Goal: Information Seeking & Learning: Learn about a topic

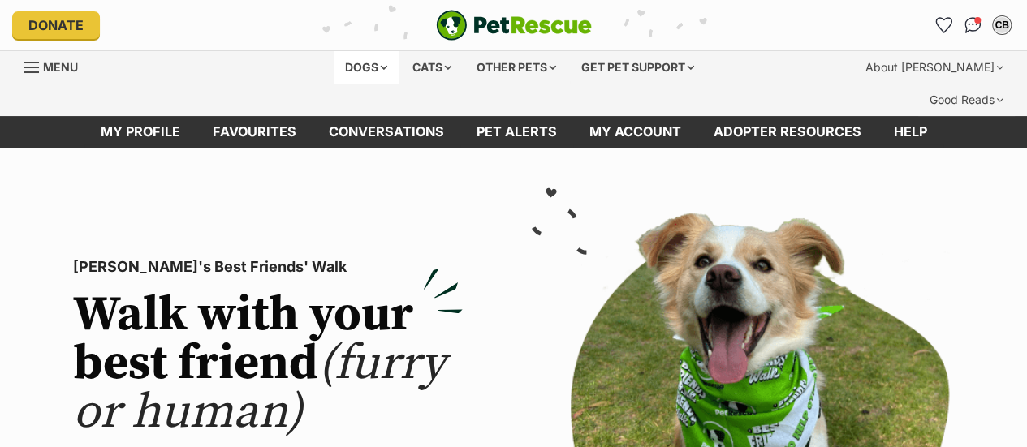
click at [354, 60] on div "Dogs" at bounding box center [366, 67] width 65 height 32
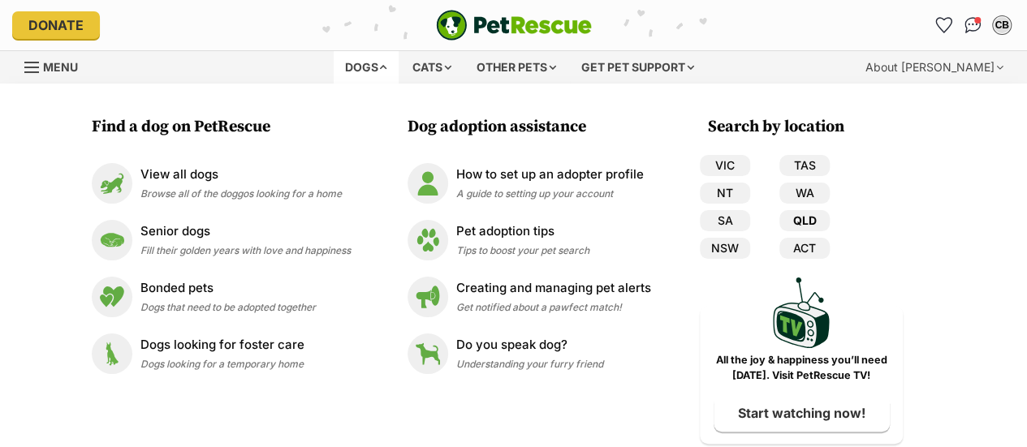
click at [806, 214] on link "QLD" at bounding box center [805, 220] width 50 height 21
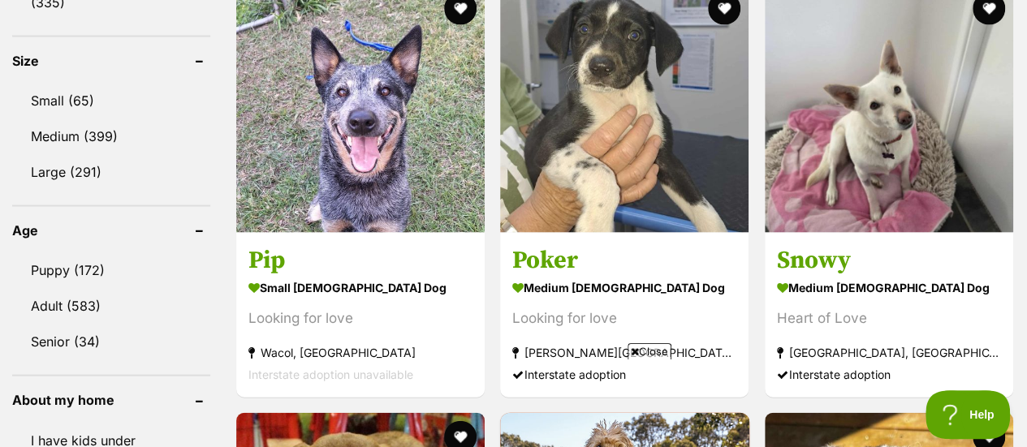
scroll to position [1593, 0]
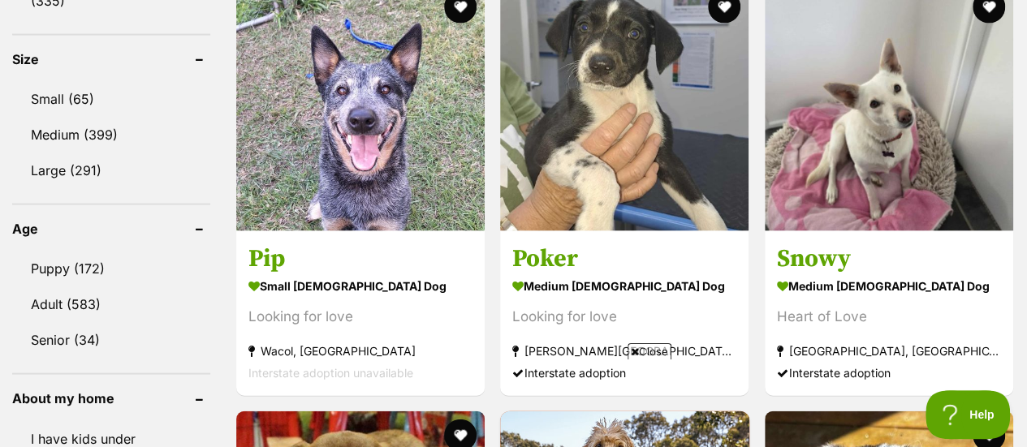
click at [422, 178] on img at bounding box center [360, 107] width 249 height 249
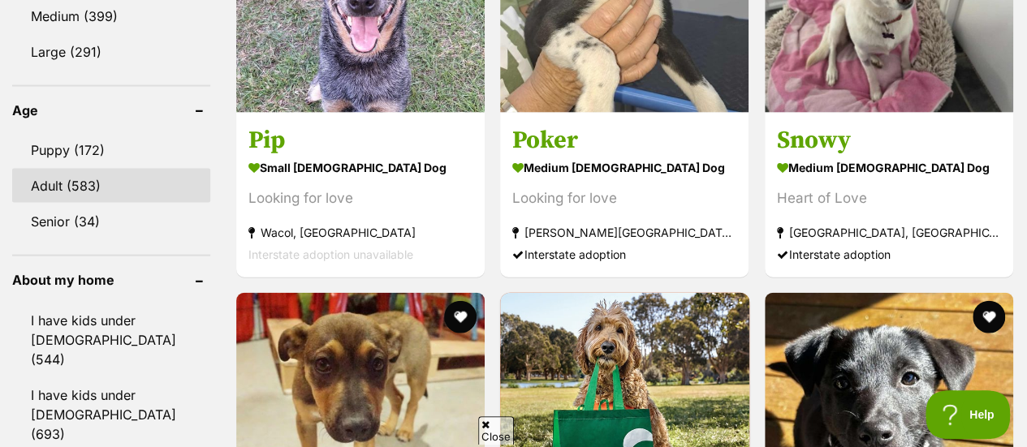
scroll to position [0, 0]
click at [70, 169] on link "Adult (583)" at bounding box center [111, 186] width 198 height 34
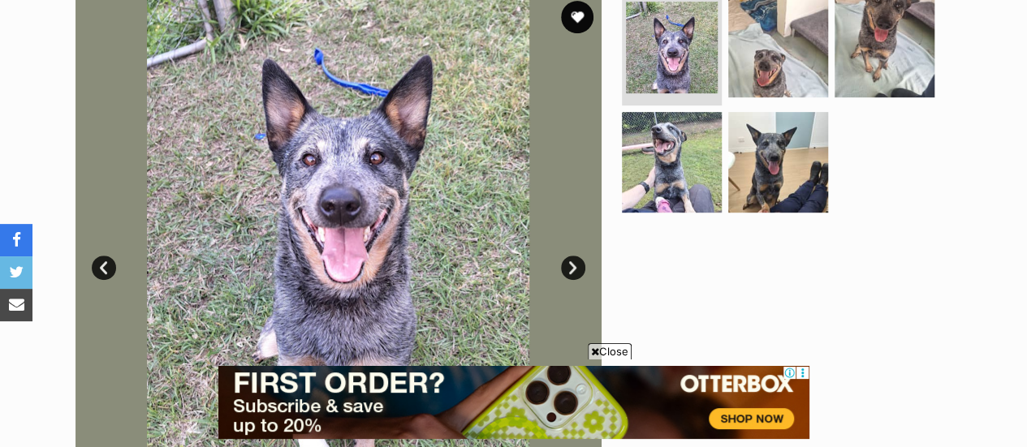
scroll to position [372, 0]
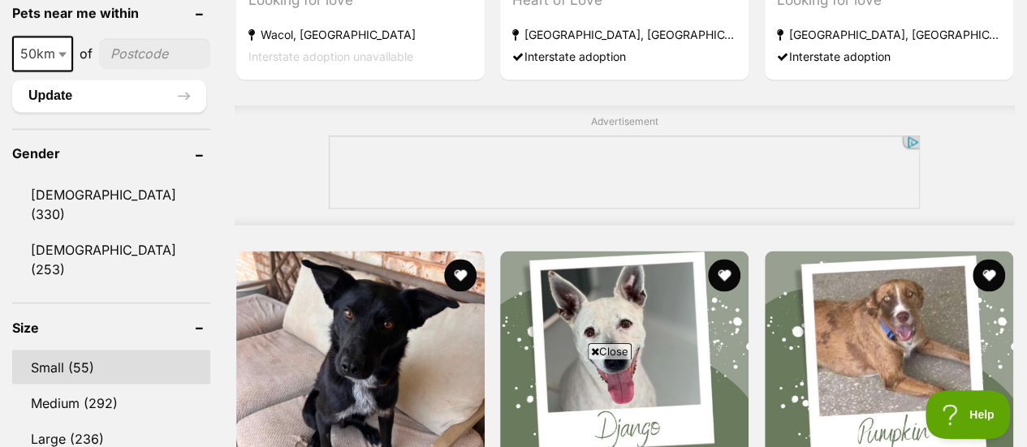
click at [45, 350] on link "Small (55)" at bounding box center [111, 367] width 198 height 34
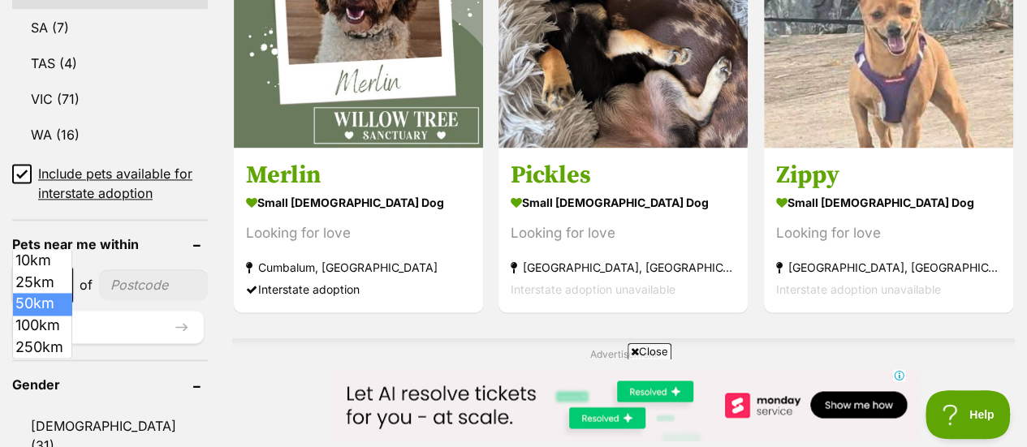
click at [61, 267] on span at bounding box center [64, 285] width 16 height 36
select select "100"
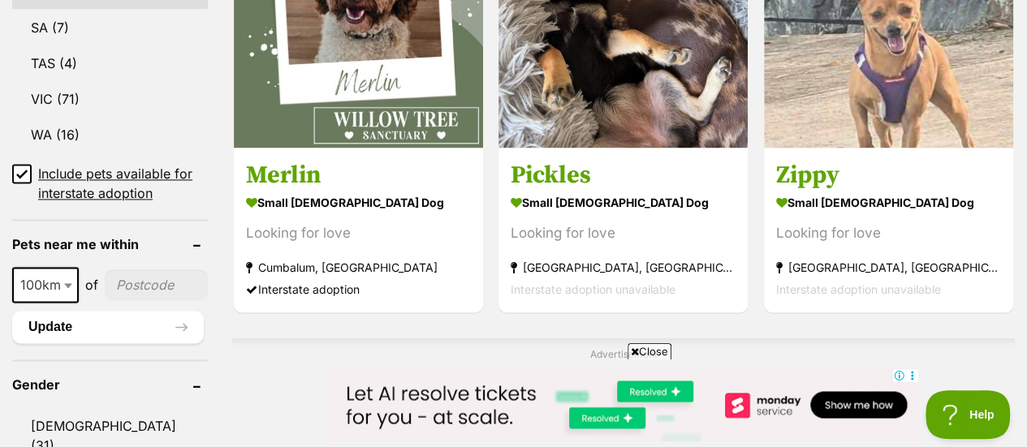
click at [152, 270] on input"] "postcode" at bounding box center [156, 285] width 103 height 31
type input"] "4070"
click at [46, 311] on button "Update" at bounding box center [108, 327] width 192 height 32
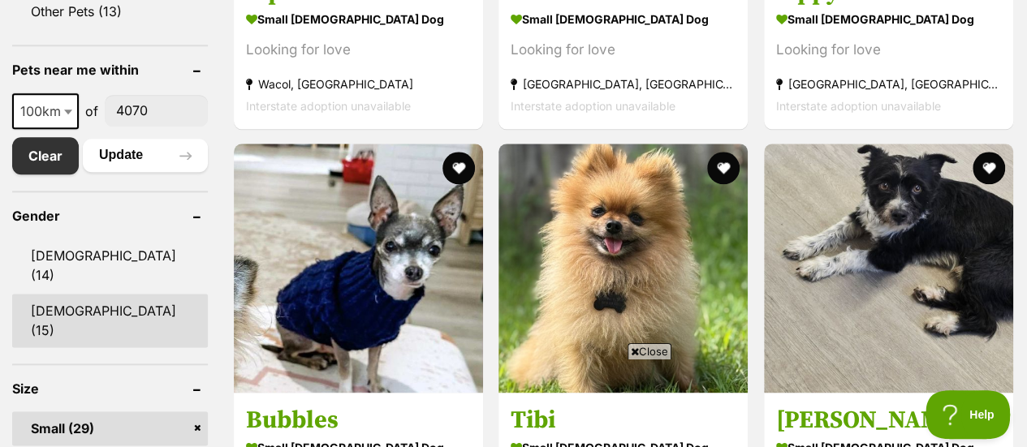
scroll to position [888, 0]
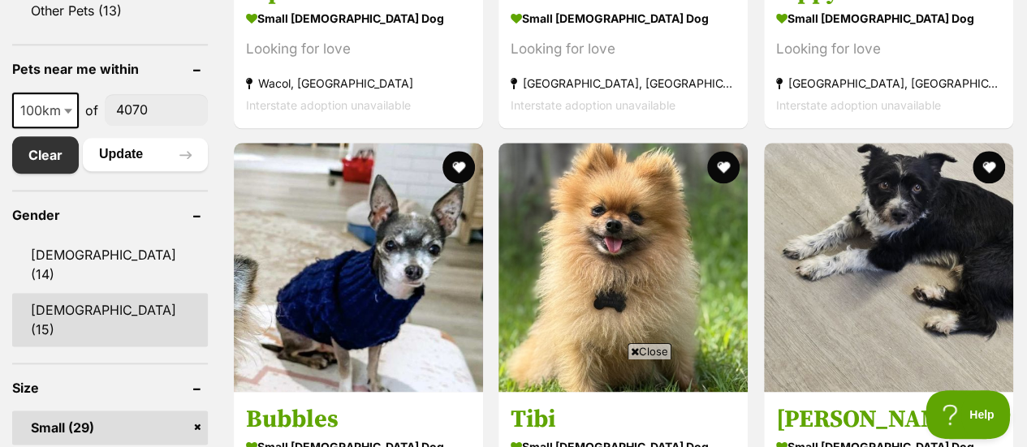
click at [63, 293] on link "[DEMOGRAPHIC_DATA] (15)" at bounding box center [110, 320] width 196 height 54
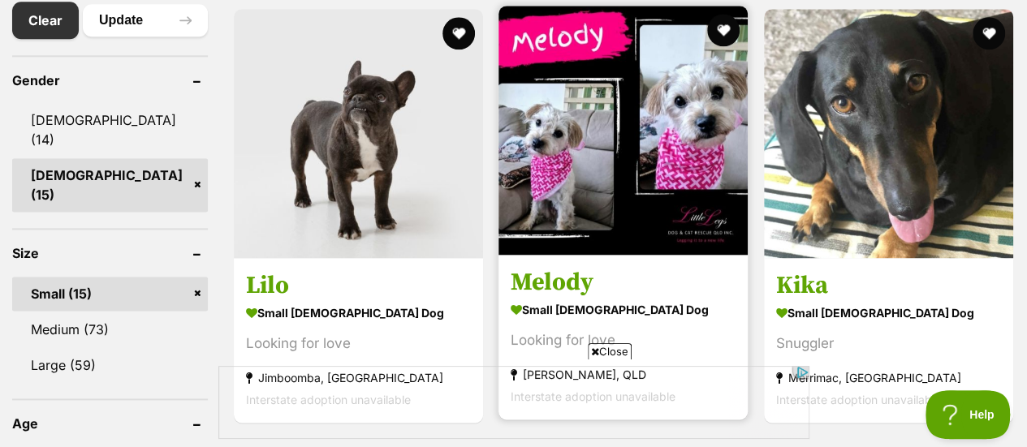
click at [597, 106] on img at bounding box center [623, 130] width 249 height 249
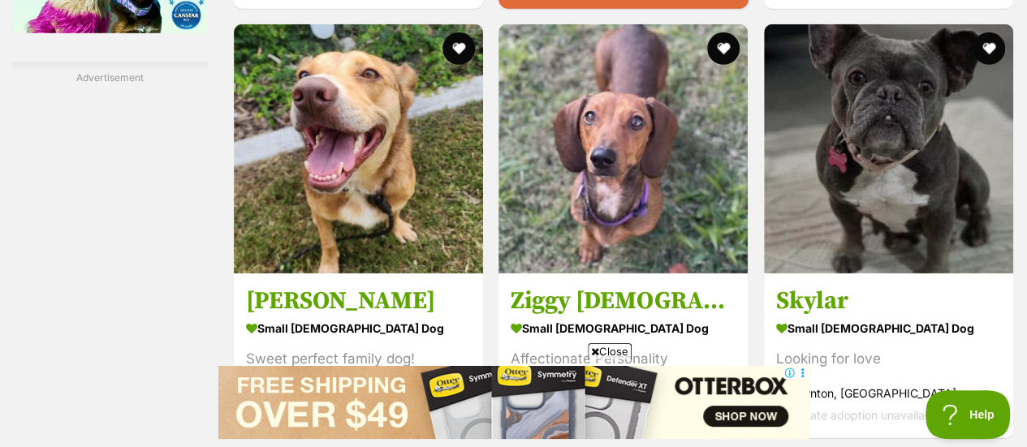
scroll to position [2452, 0]
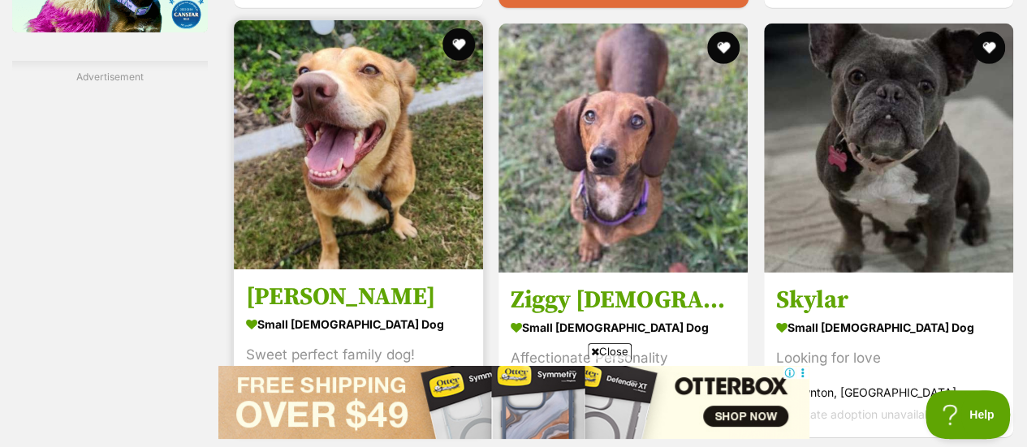
click at [357, 90] on img at bounding box center [358, 144] width 249 height 249
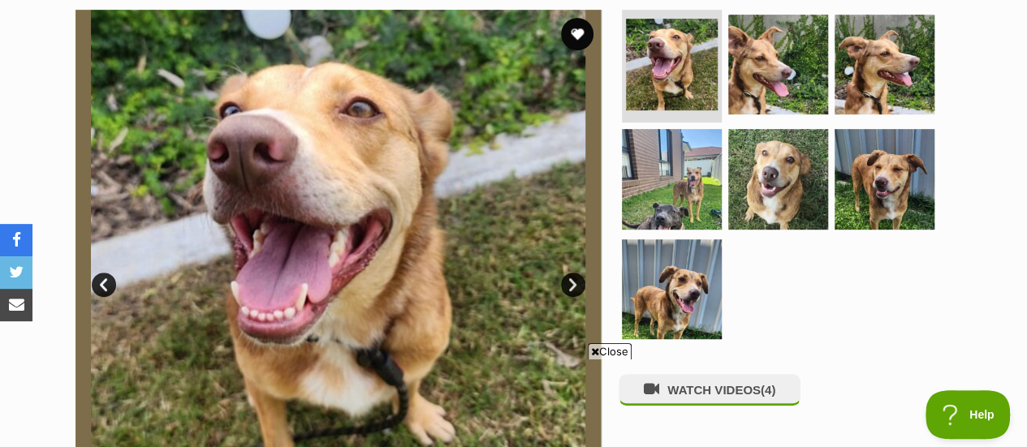
click at [568, 273] on link "Next" at bounding box center [573, 285] width 24 height 24
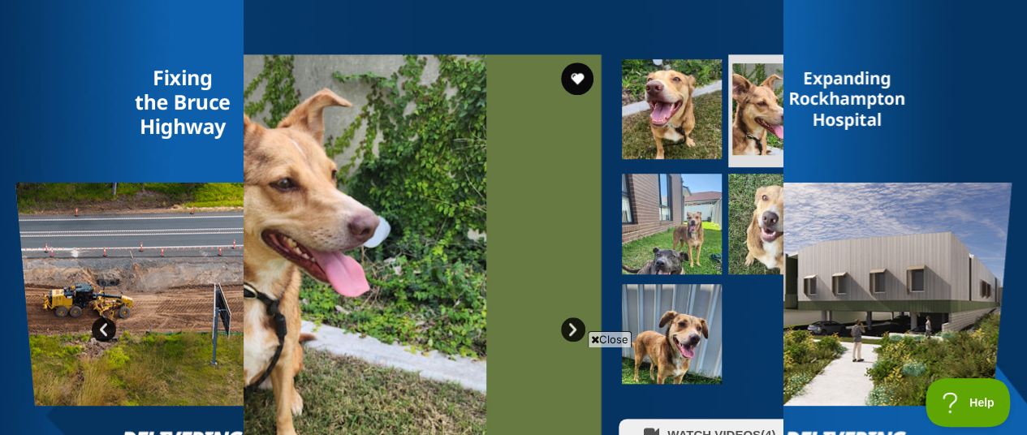
click at [575, 318] on link "Next" at bounding box center [573, 330] width 24 height 24
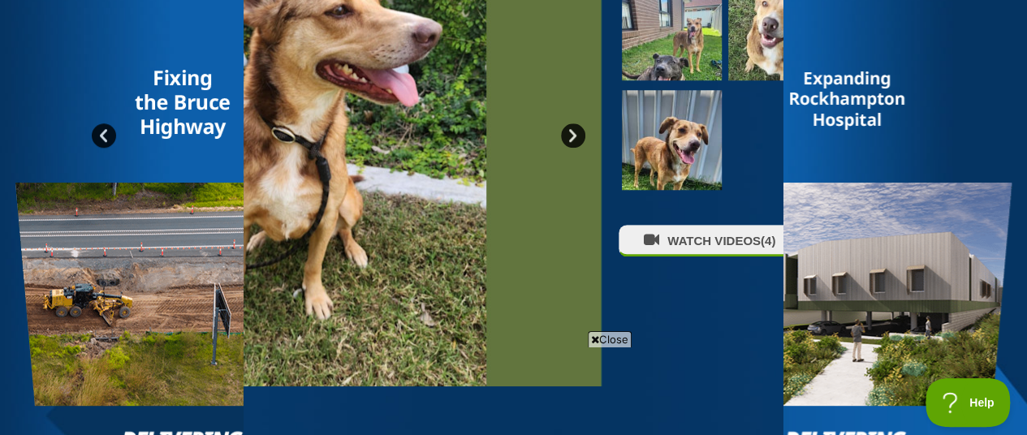
scroll to position [712, 0]
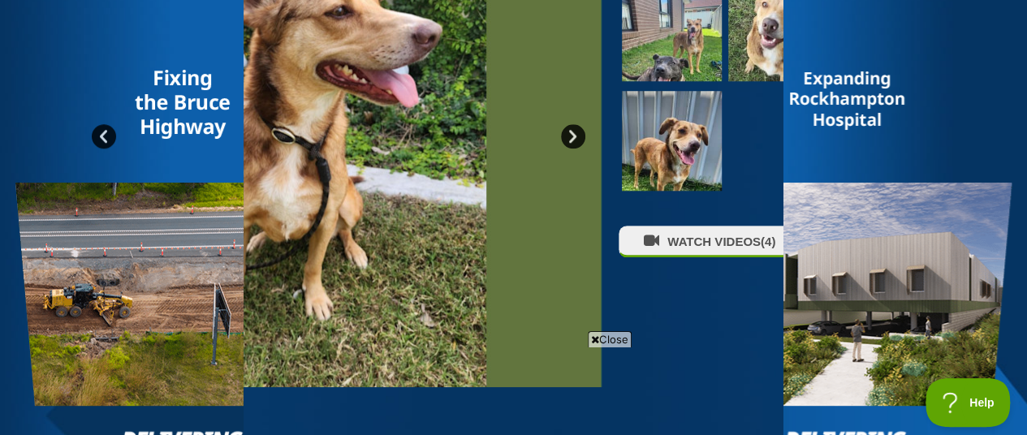
click at [613, 341] on span "Close" at bounding box center [610, 339] width 44 height 16
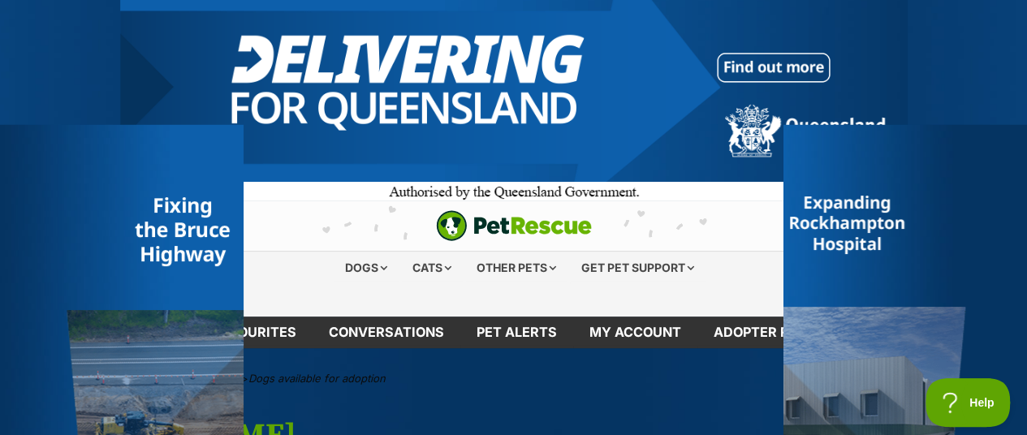
scroll to position [0, 0]
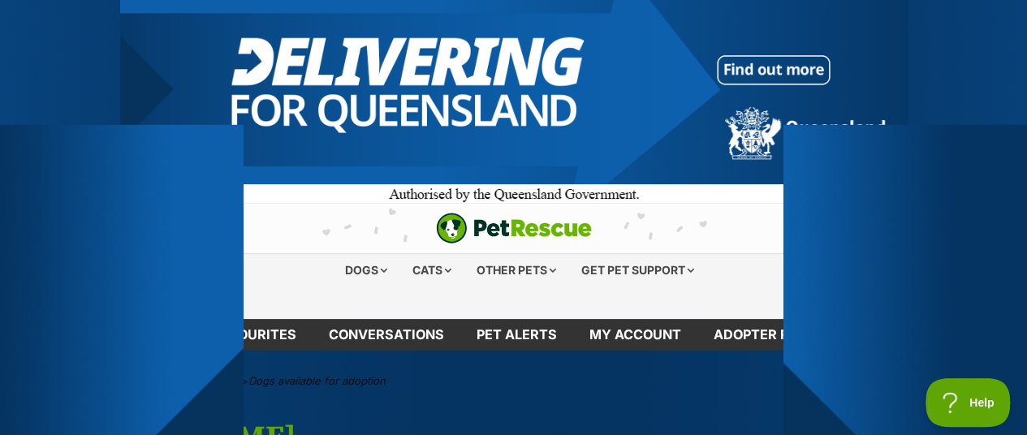
click at [381, 241] on div "PetRescue home" at bounding box center [514, 228] width 335 height 31
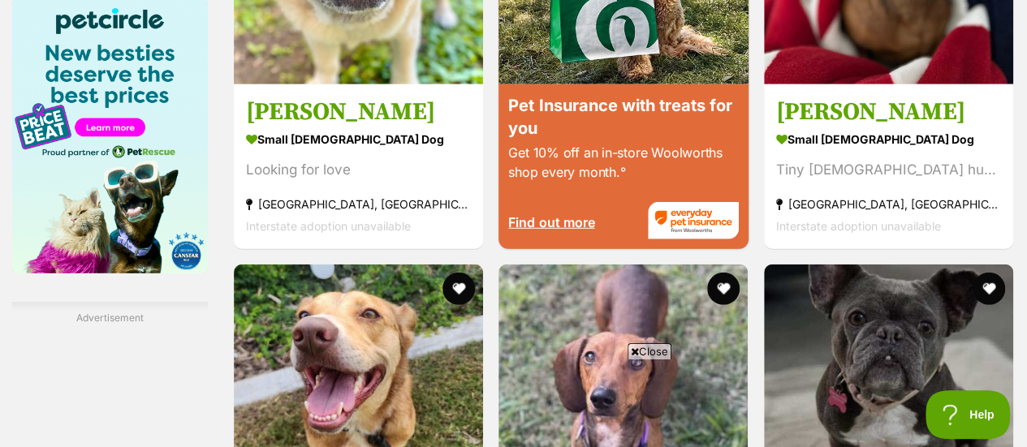
click at [392, 265] on img at bounding box center [358, 389] width 249 height 249
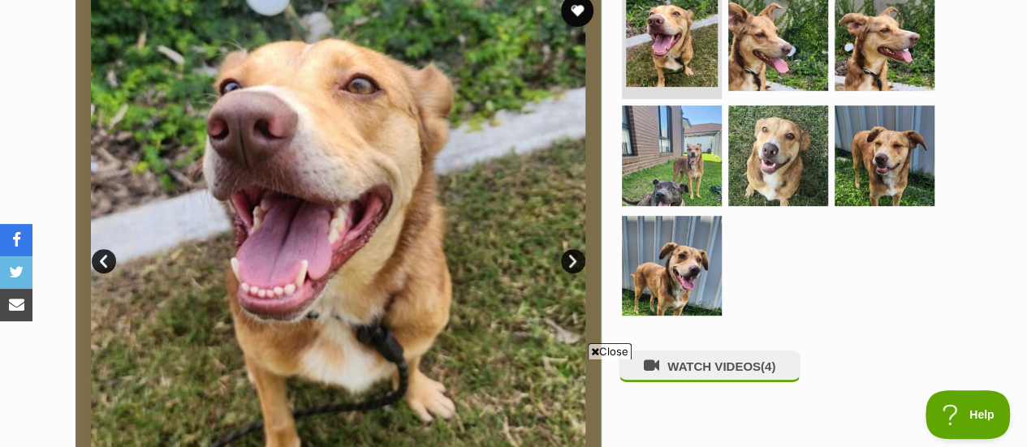
click at [574, 249] on link "Next" at bounding box center [573, 261] width 24 height 24
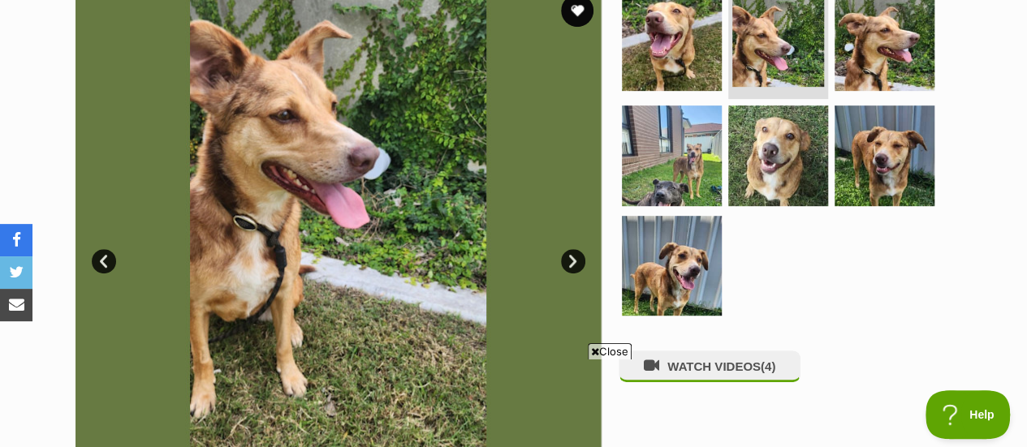
click at [574, 249] on link "Next" at bounding box center [573, 261] width 24 height 24
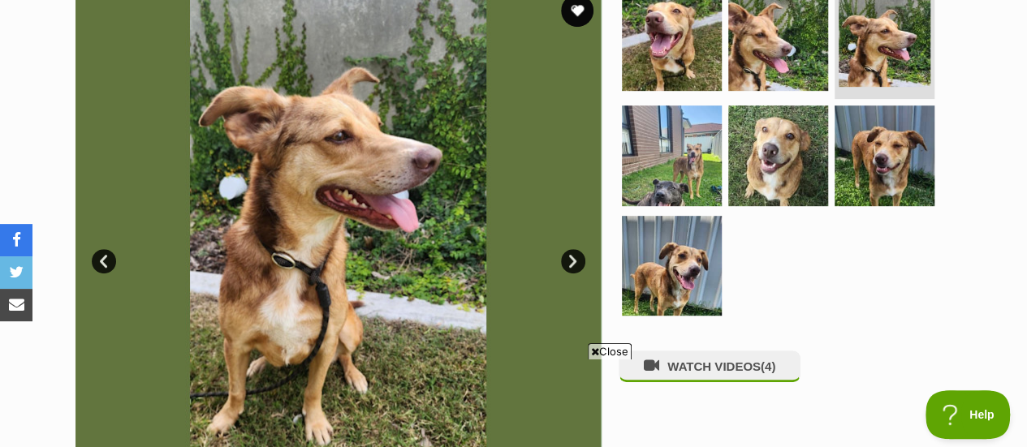
click at [574, 249] on link "Next" at bounding box center [573, 261] width 24 height 24
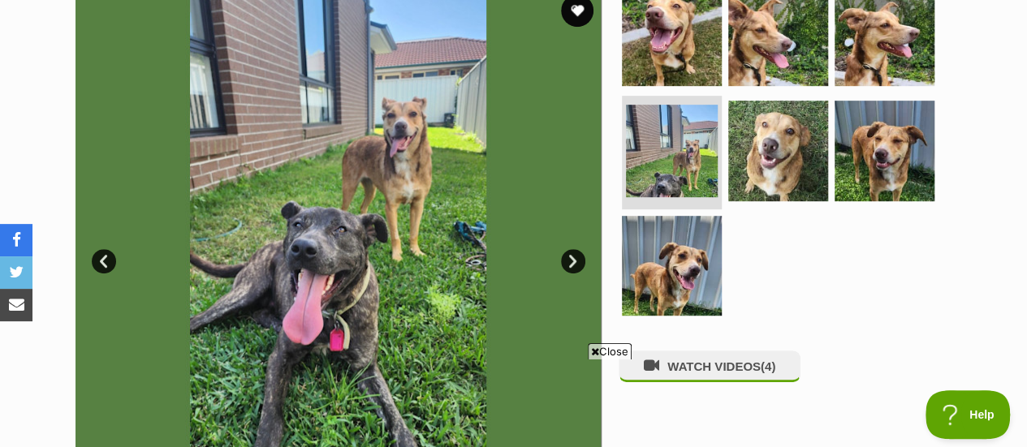
click at [574, 249] on link "Next" at bounding box center [573, 261] width 24 height 24
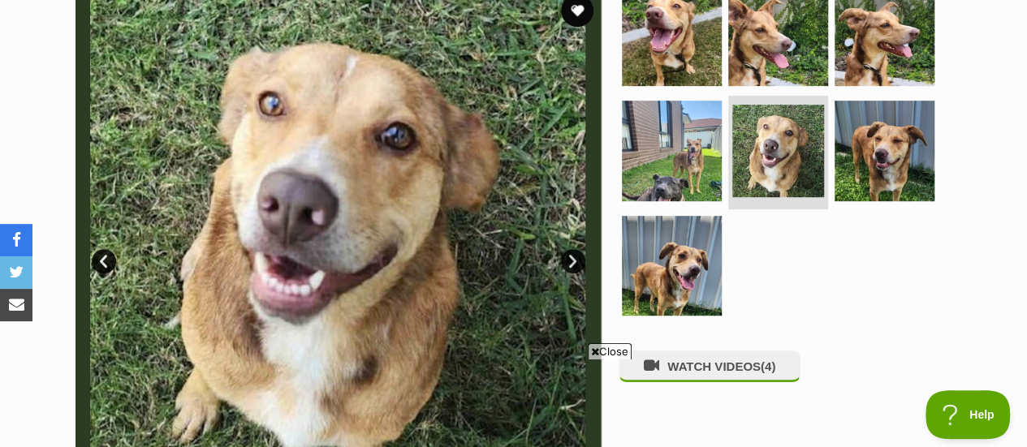
click at [574, 249] on link "Next" at bounding box center [573, 261] width 24 height 24
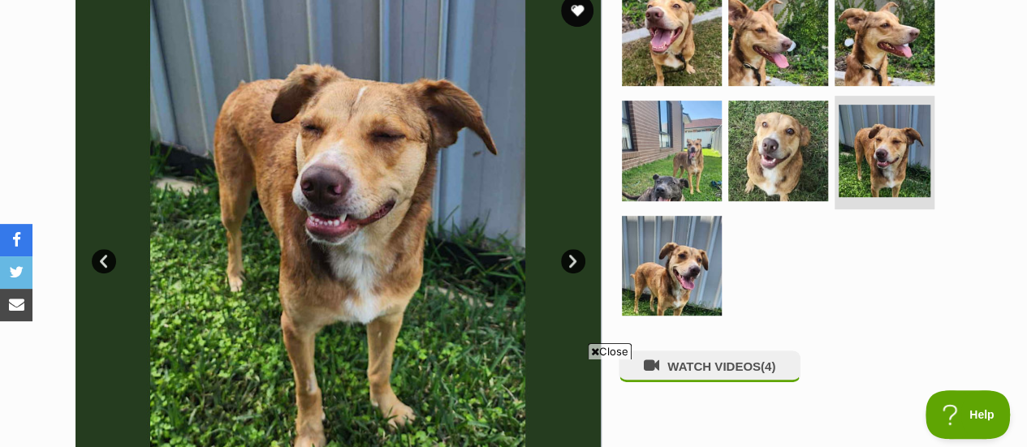
click at [574, 249] on link "Next" at bounding box center [573, 261] width 24 height 24
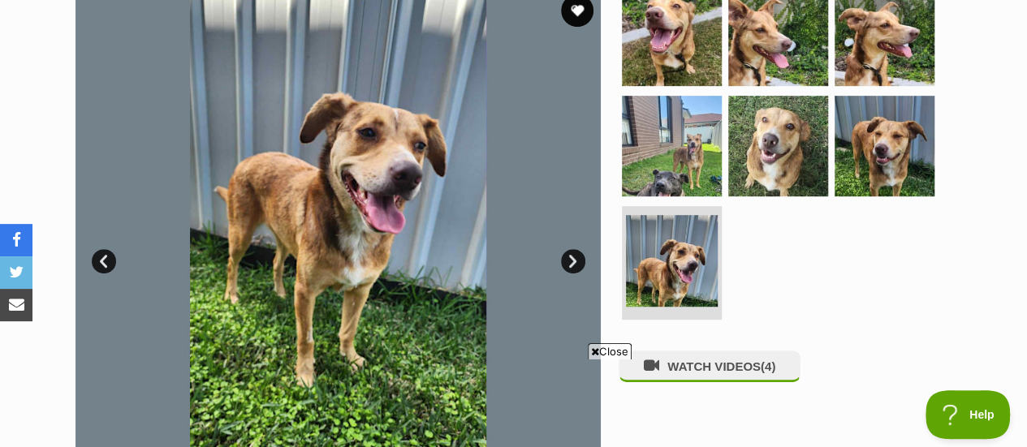
click at [574, 249] on link "Next" at bounding box center [573, 261] width 24 height 24
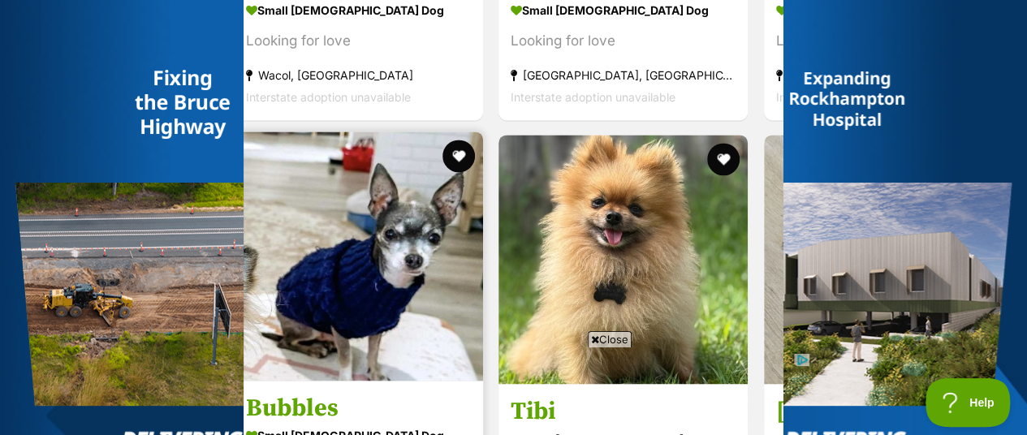
scroll to position [1099, 0]
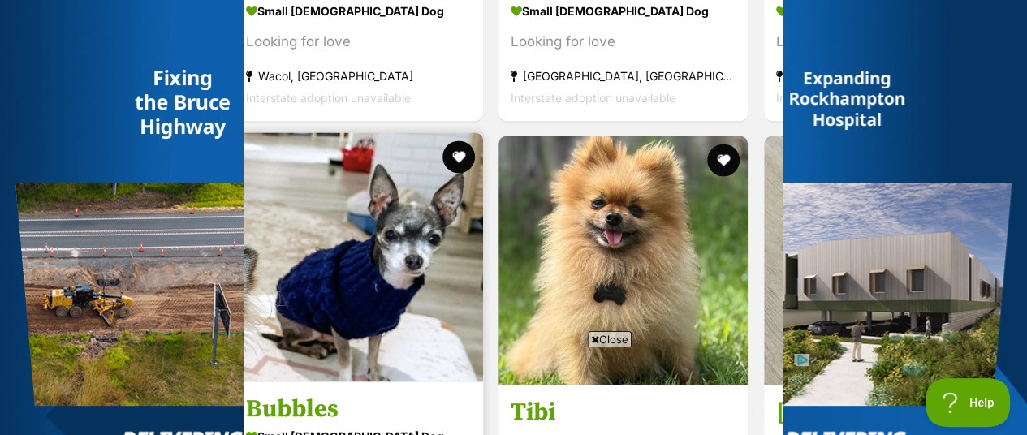
click at [381, 184] on img at bounding box center [358, 256] width 249 height 249
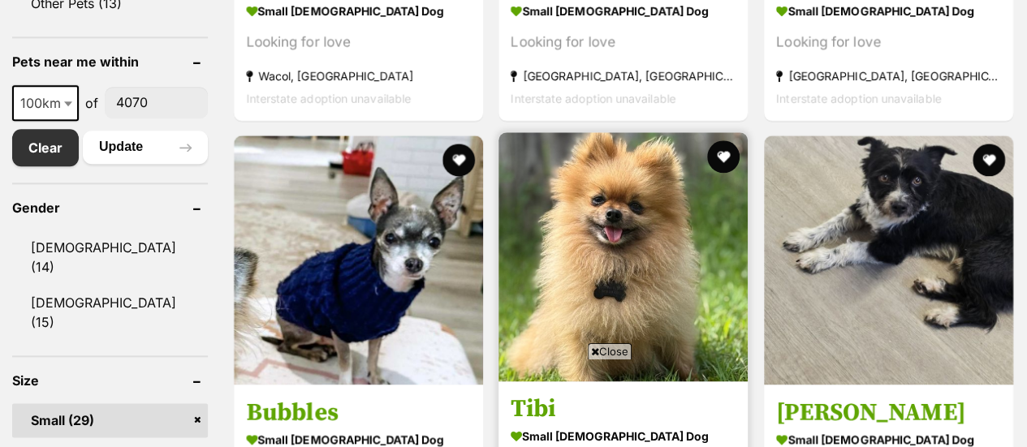
click at [609, 249] on img at bounding box center [623, 256] width 249 height 249
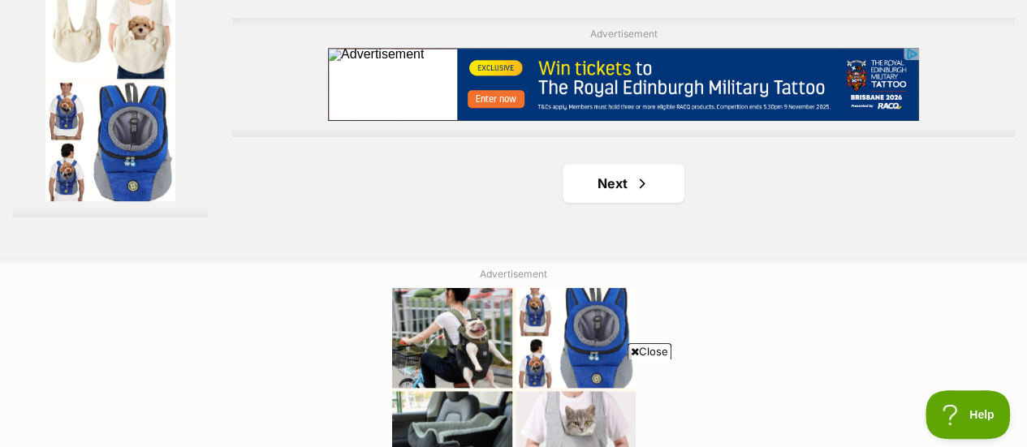
scroll to position [3914, 0]
